Goal: Communication & Community: Connect with others

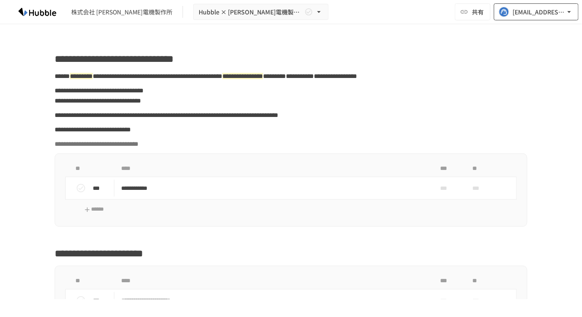
click at [519, 15] on div "[EMAIL_ADDRESS][DOMAIN_NAME]" at bounding box center [539, 12] width 53 height 11
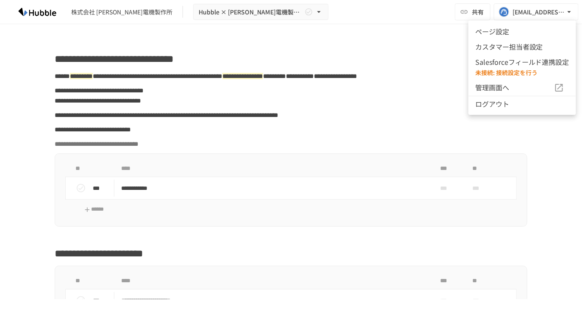
click at [451, 32] on div at bounding box center [291, 158] width 582 height 317
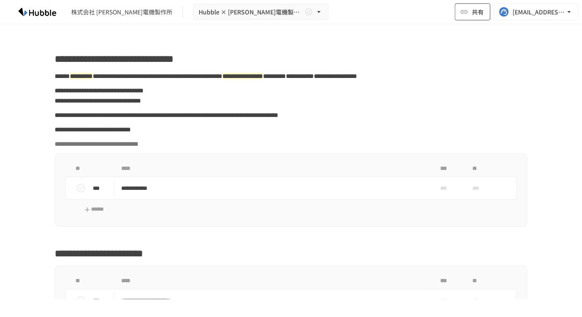
click at [468, 16] on button "共有" at bounding box center [473, 11] width 36 height 17
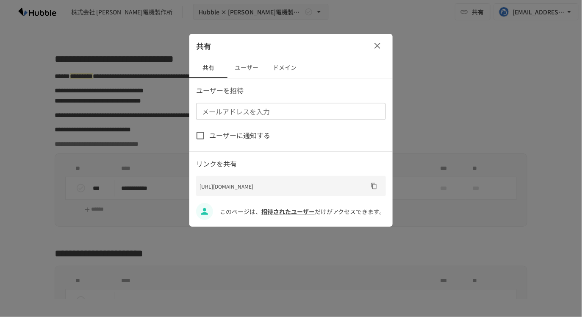
click at [241, 76] on button "ユーザー" at bounding box center [247, 68] width 38 height 20
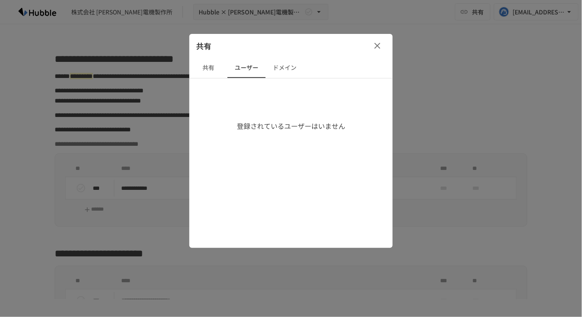
click at [218, 70] on button "共有" at bounding box center [208, 68] width 38 height 20
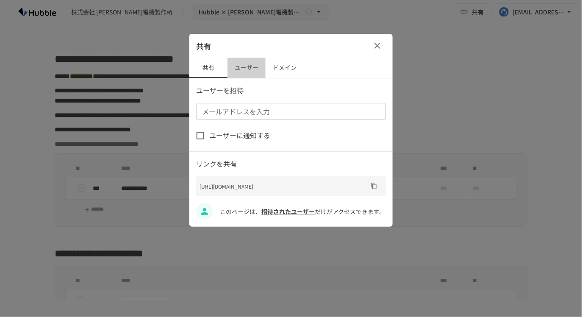
click at [248, 70] on button "ユーザー" at bounding box center [247, 68] width 38 height 20
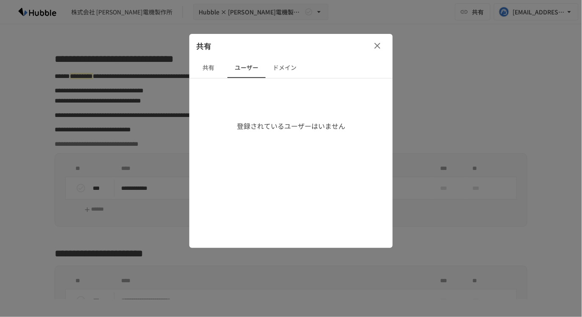
click at [286, 70] on button "ドメイン" at bounding box center [285, 68] width 38 height 20
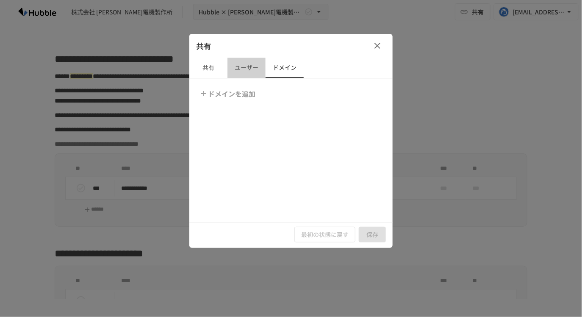
click at [238, 69] on button "ユーザー" at bounding box center [247, 68] width 38 height 20
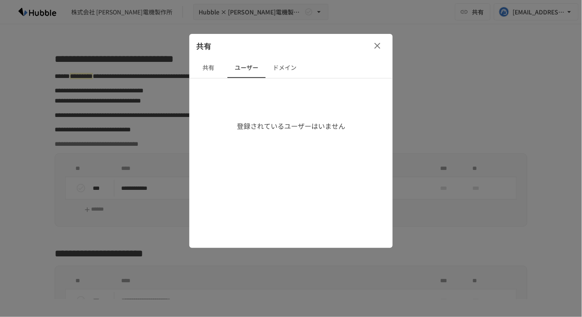
click at [213, 69] on button "共有" at bounding box center [208, 68] width 38 height 20
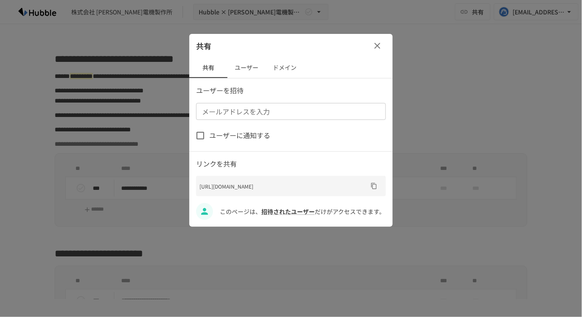
click at [241, 117] on div "メールアドレスを入力" at bounding box center [291, 111] width 190 height 17
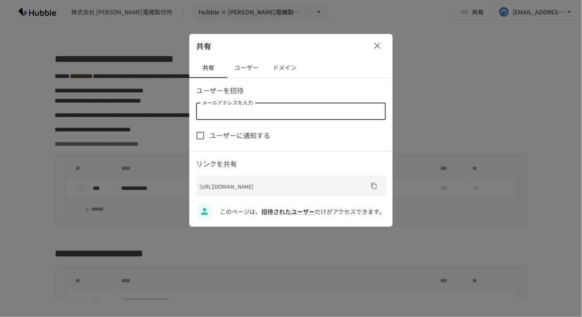
click at [275, 92] on p "ユーザーを招待" at bounding box center [291, 90] width 190 height 11
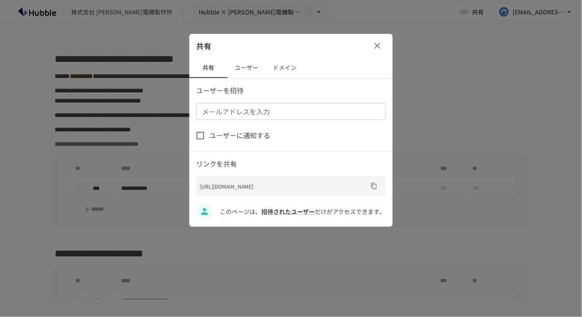
click at [387, 48] on div "共有" at bounding box center [290, 46] width 203 height 24
click at [372, 47] on icon "button" at bounding box center [377, 46] width 10 height 10
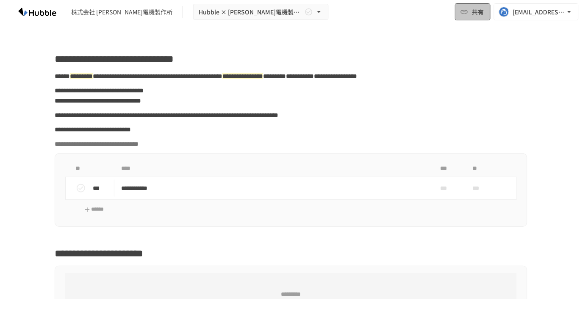
click at [478, 19] on button "共有" at bounding box center [473, 11] width 36 height 17
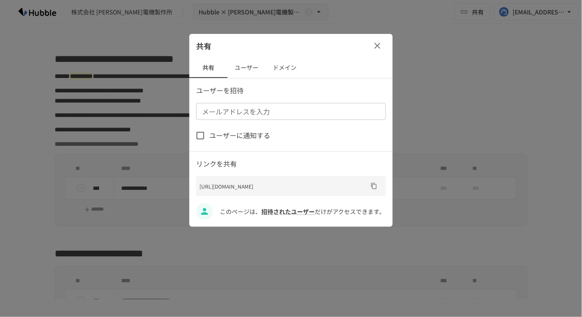
click at [250, 68] on button "ユーザー" at bounding box center [247, 68] width 38 height 20
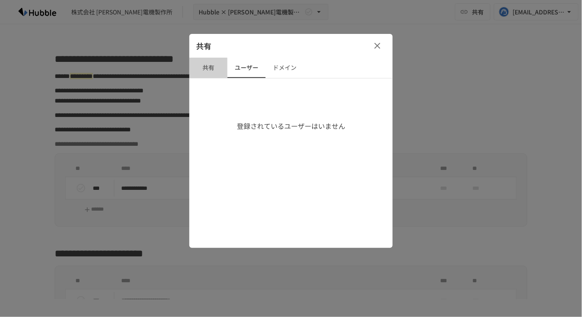
click at [214, 69] on button "共有" at bounding box center [208, 68] width 38 height 20
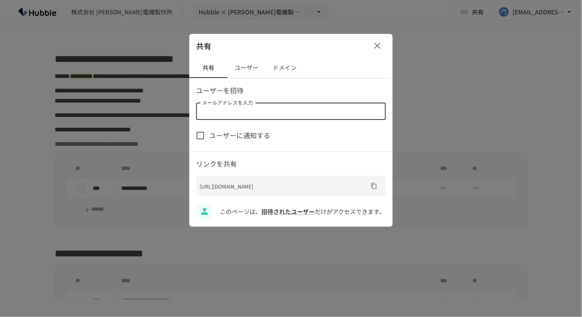
click at [232, 116] on input "メールアドレスを入力" at bounding box center [290, 111] width 183 height 12
paste input "**********"
type input "**********"
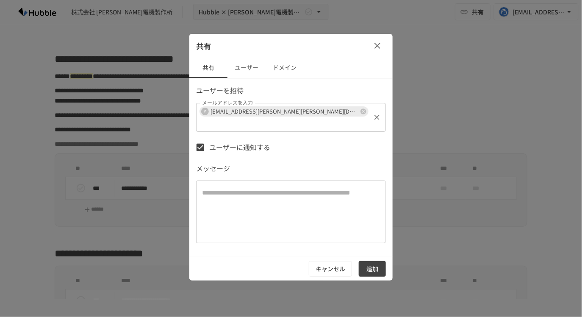
click at [311, 117] on input "メールアドレスを入力" at bounding box center [284, 123] width 171 height 12
paste input "**********"
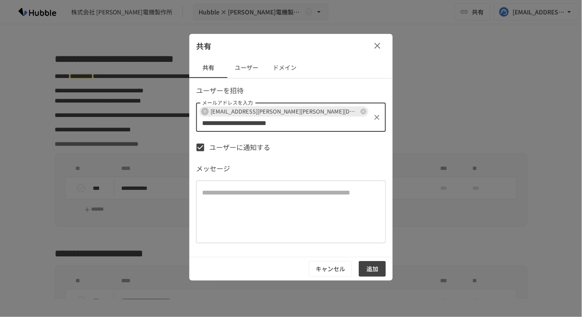
scroll to position [0, 24]
type input "**********"
click at [328, 144] on div "ユーザーに通知する メッセージ * ​" at bounding box center [291, 194] width 190 height 112
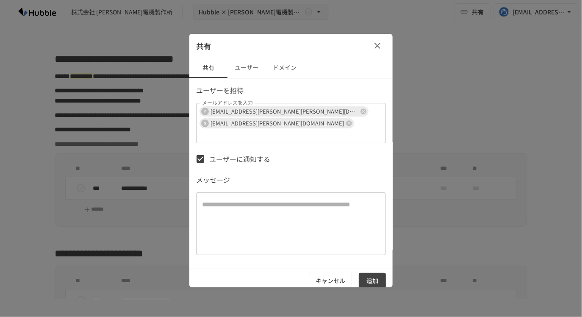
click at [261, 202] on textarea at bounding box center [291, 224] width 178 height 49
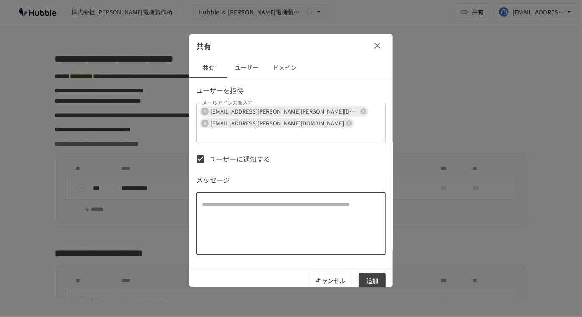
type textarea "*"
drag, startPoint x: 250, startPoint y: 219, endPoint x: 208, endPoint y: 188, distance: 52.7
click at [208, 200] on textarea at bounding box center [291, 224] width 178 height 49
type textarea "**********"
click at [367, 273] on button "追加" at bounding box center [372, 281] width 27 height 16
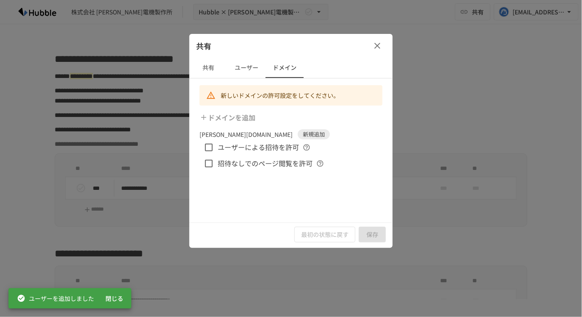
click at [269, 94] on div "新しいドメインの許可設定をしてください。" at bounding box center [280, 95] width 119 height 15
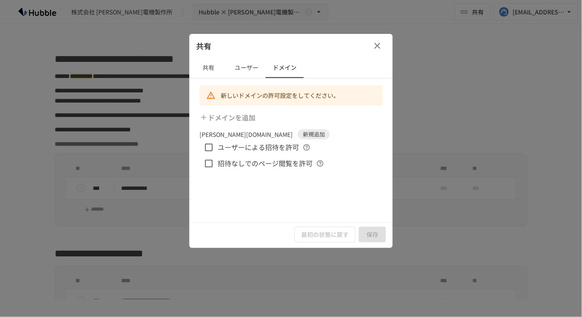
click at [283, 189] on div "新しいドメインの許可設定をしてください。 ドメインを追加 togami-elec.co.jp 新規追加 ユーザーによる招待を許可 招待なしでのページ閲覧を許可" at bounding box center [290, 150] width 203 height 144
click at [366, 234] on button "保存" at bounding box center [372, 235] width 27 height 16
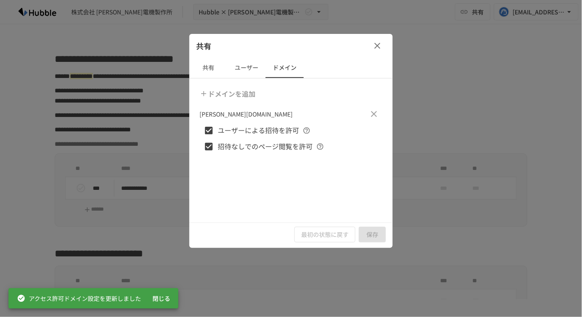
click at [374, 119] on button "button" at bounding box center [374, 113] width 17 height 17
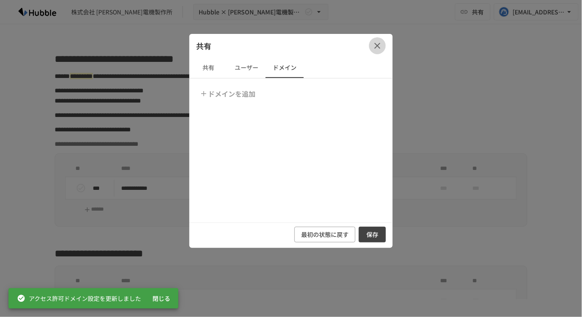
click at [376, 51] on button "button" at bounding box center [377, 45] width 17 height 17
